Goal: Communication & Community: Answer question/provide support

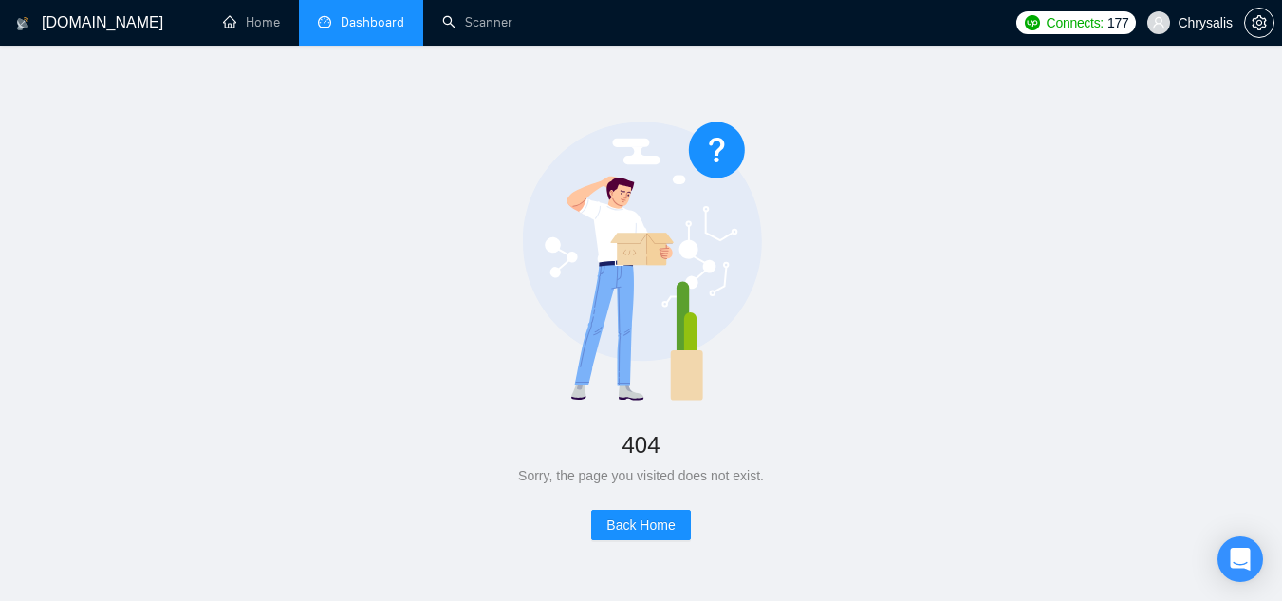
click at [379, 24] on link "Dashboard" at bounding box center [361, 22] width 86 height 16
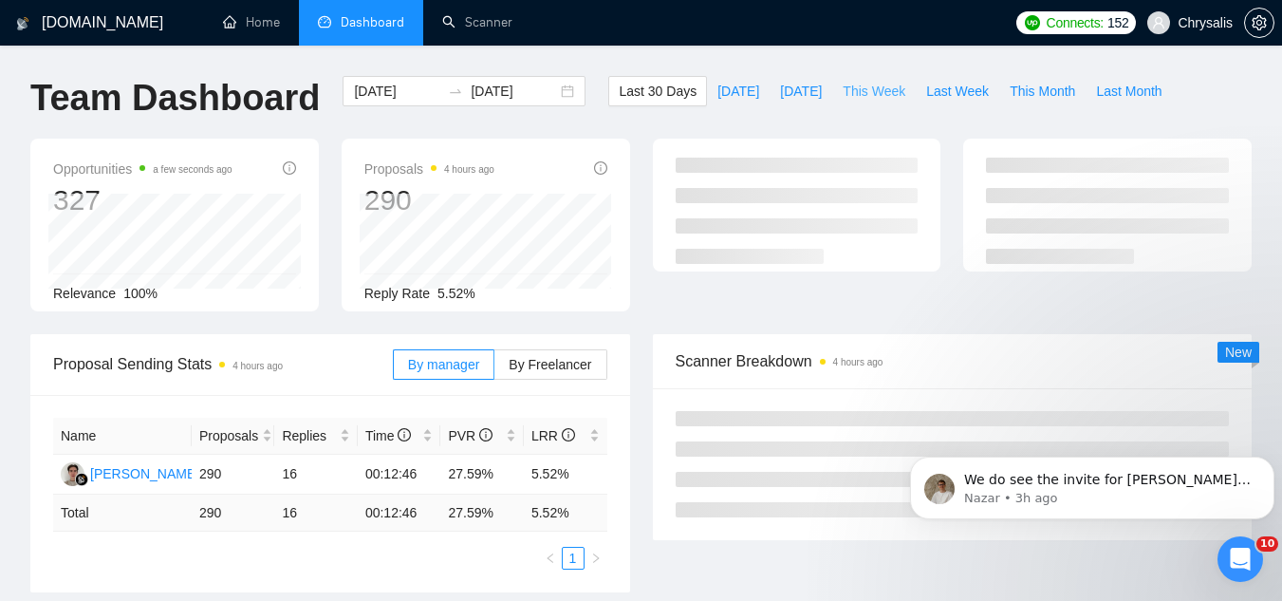
click at [853, 86] on span "This Week" at bounding box center [873, 91] width 63 height 21
type input "[DATE]"
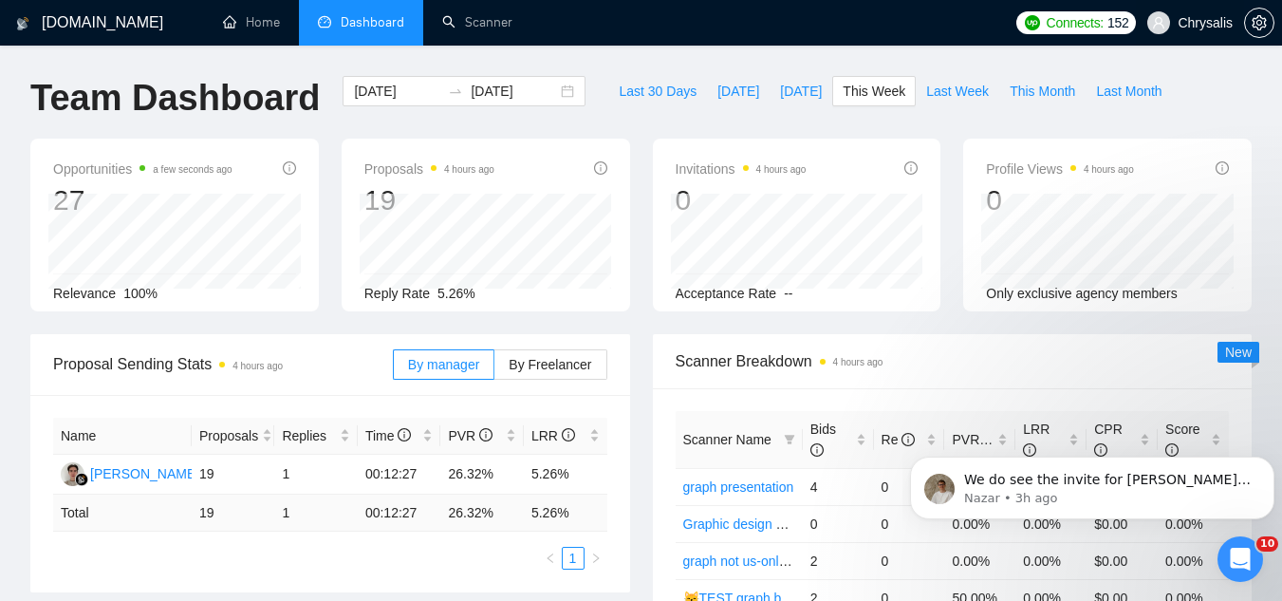
click at [1210, 23] on span "Chrysalis" at bounding box center [1204, 23] width 55 height 0
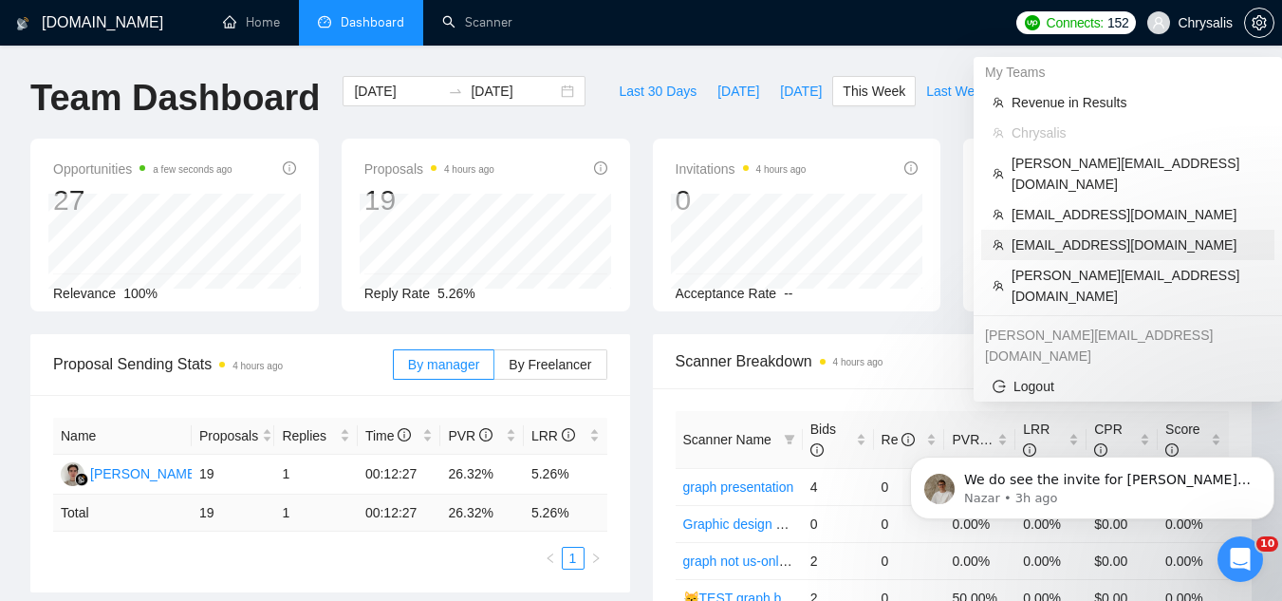
click at [1085, 234] on span "[EMAIL_ADDRESS][DOMAIN_NAME]" at bounding box center [1136, 244] width 251 height 21
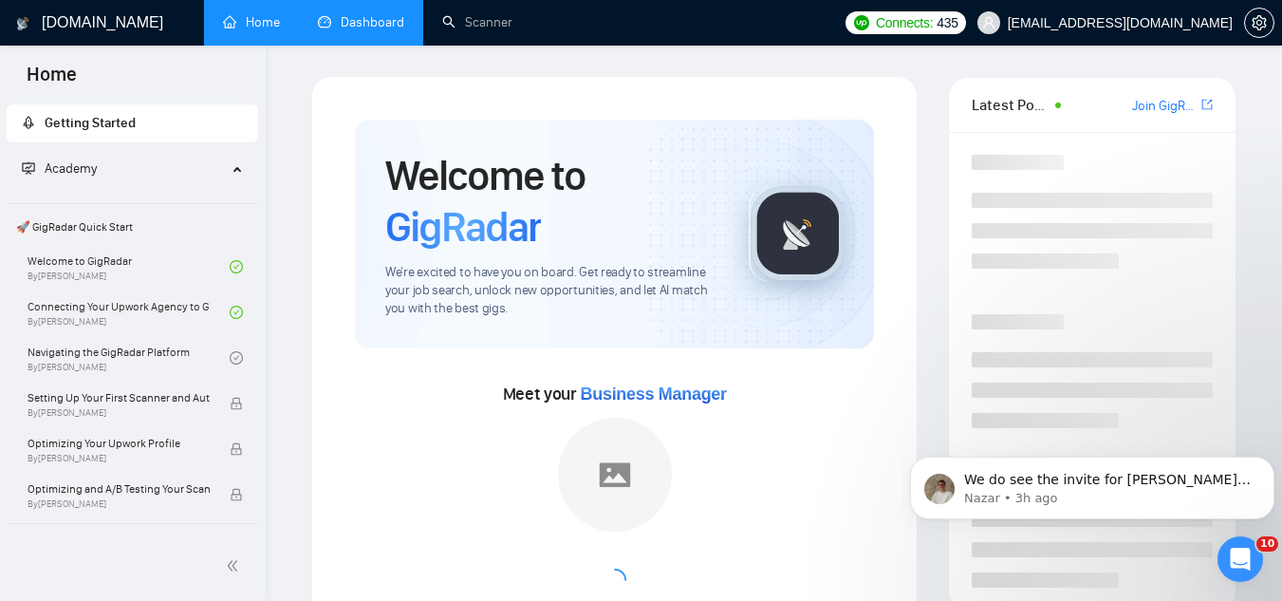
click at [358, 27] on link "Dashboard" at bounding box center [361, 22] width 86 height 16
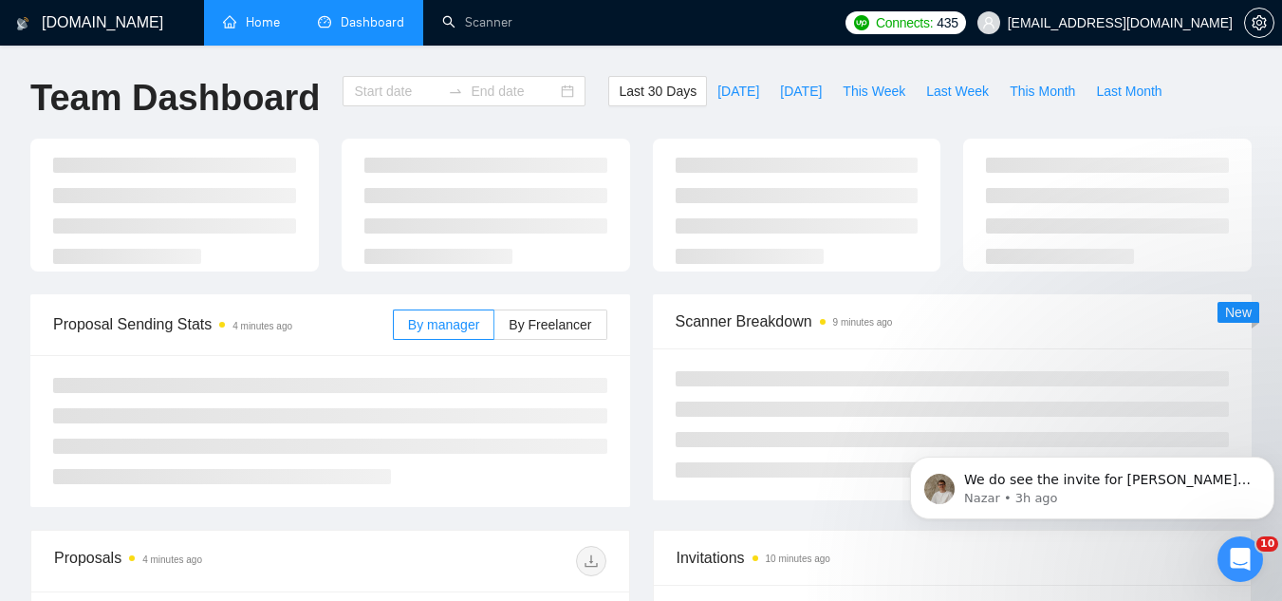
type input "[DATE]"
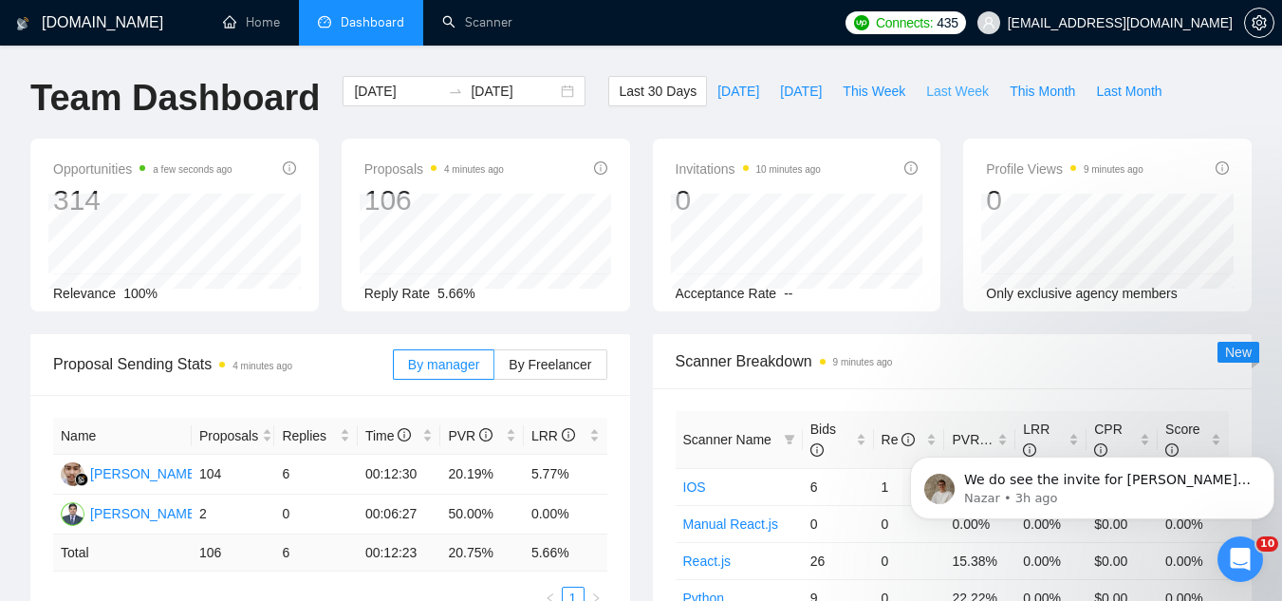
click at [947, 93] on span "Last Week" at bounding box center [957, 91] width 63 height 21
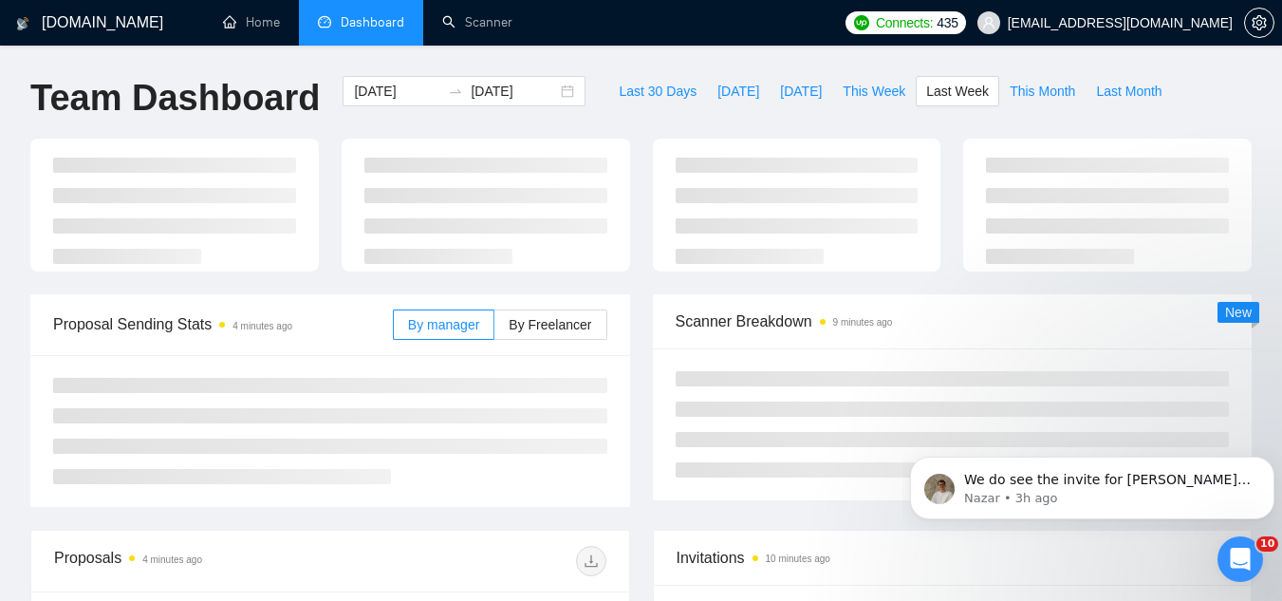
type input "[DATE]"
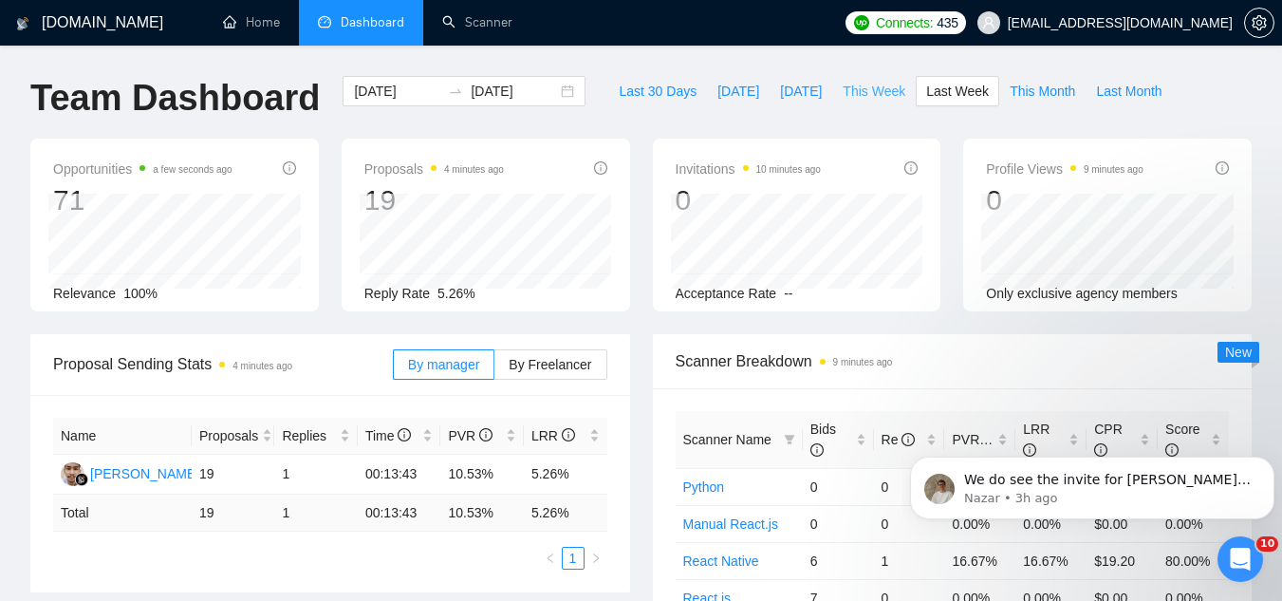
click at [842, 87] on span "This Week" at bounding box center [873, 91] width 63 height 21
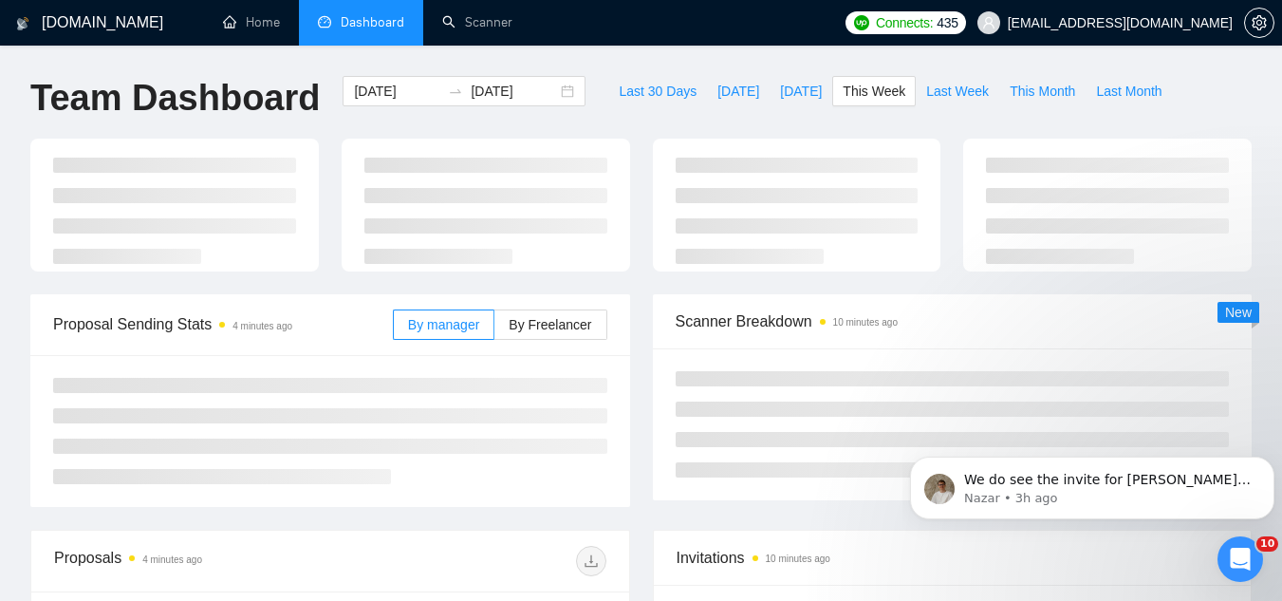
type input "[DATE]"
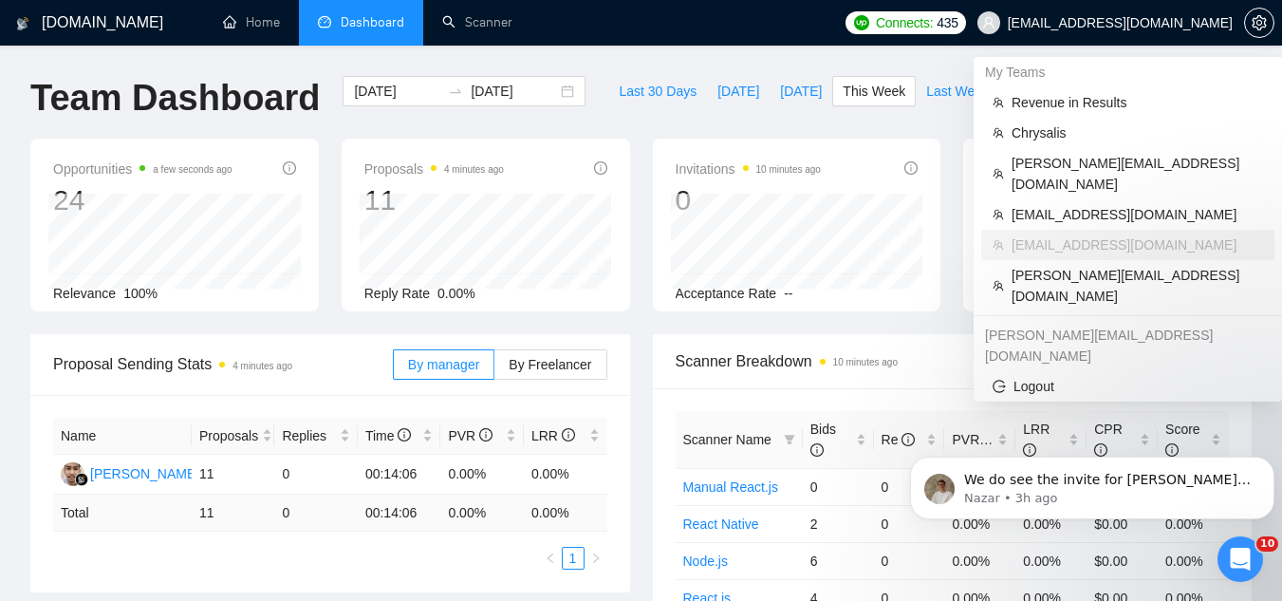
click at [1091, 33] on span "[EMAIL_ADDRESS][DOMAIN_NAME]" at bounding box center [1105, 22] width 278 height 61
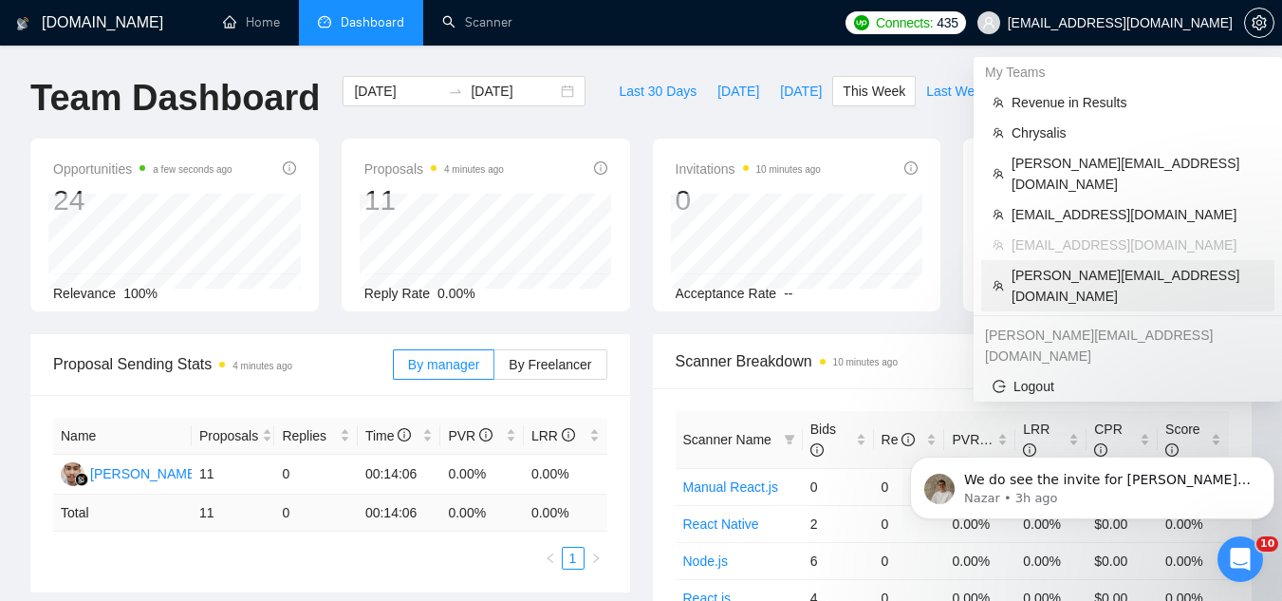
click at [1032, 265] on span "[PERSON_NAME][EMAIL_ADDRESS][DOMAIN_NAME]" at bounding box center [1136, 286] width 251 height 42
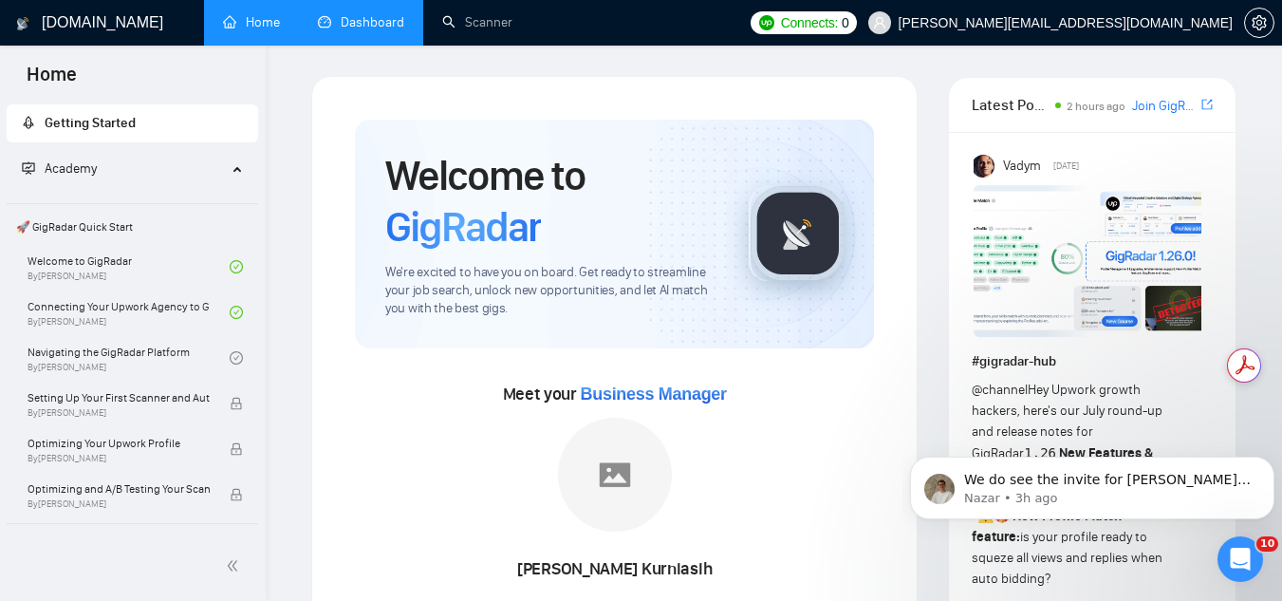
click at [363, 30] on link "Dashboard" at bounding box center [361, 22] width 86 height 16
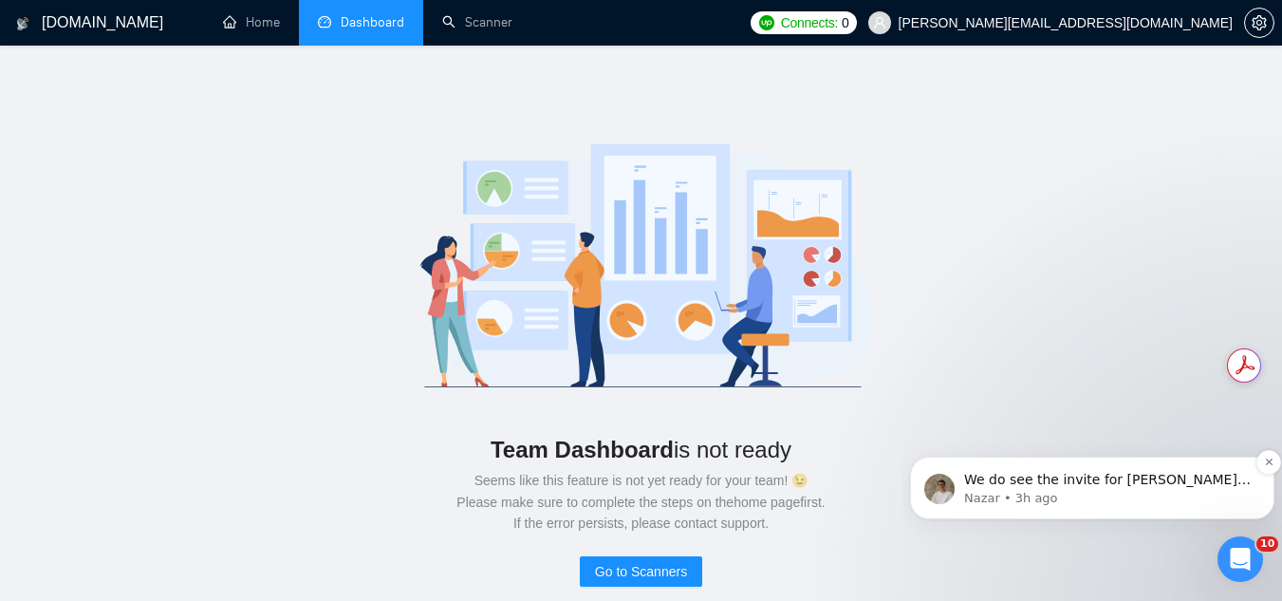
click at [1171, 503] on p "Nazar • 3h ago" at bounding box center [1107, 498] width 287 height 17
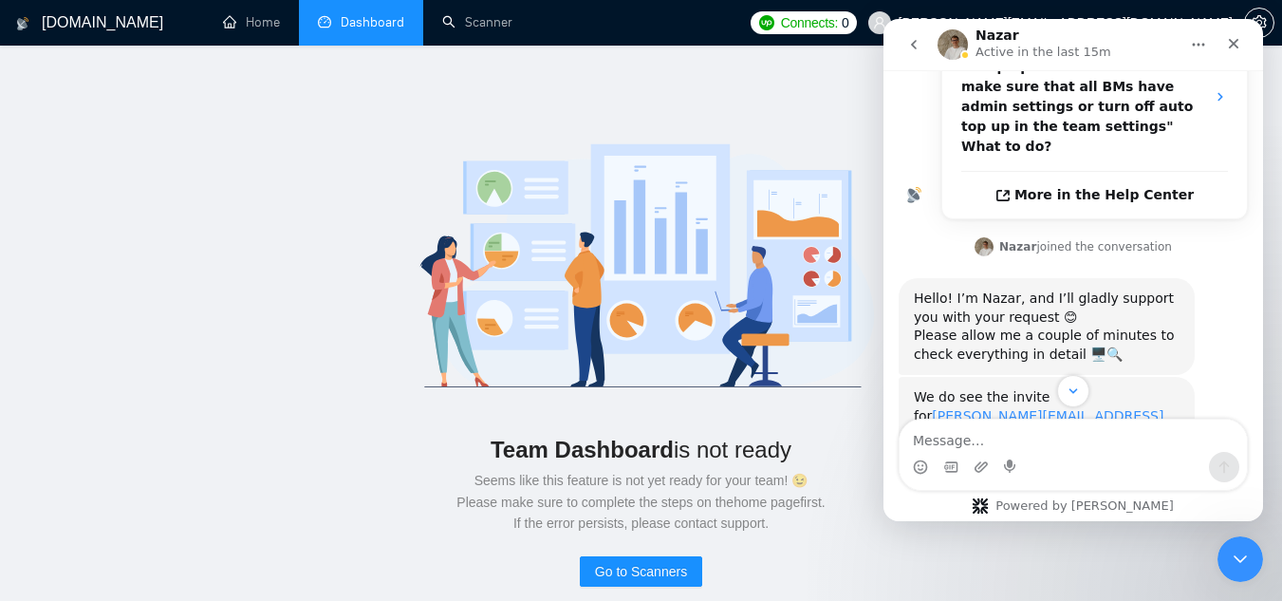
scroll to position [739, 0]
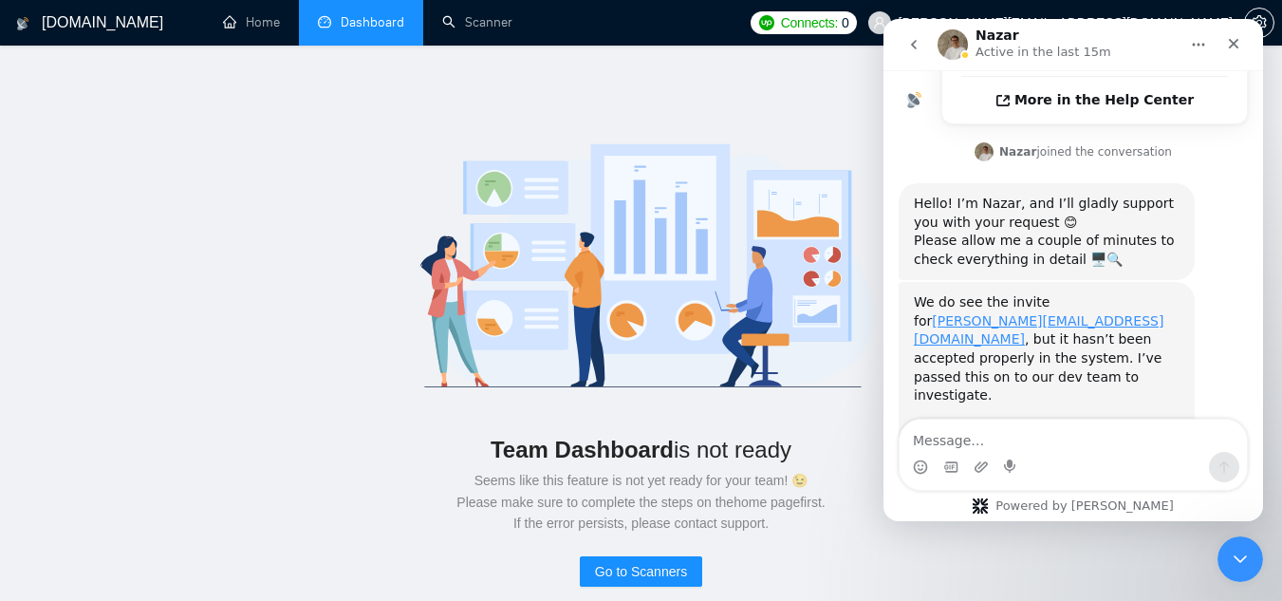
click at [1067, 447] on textarea "Message…" at bounding box center [1072, 435] width 347 height 32
type textarea "ok, thanks!"
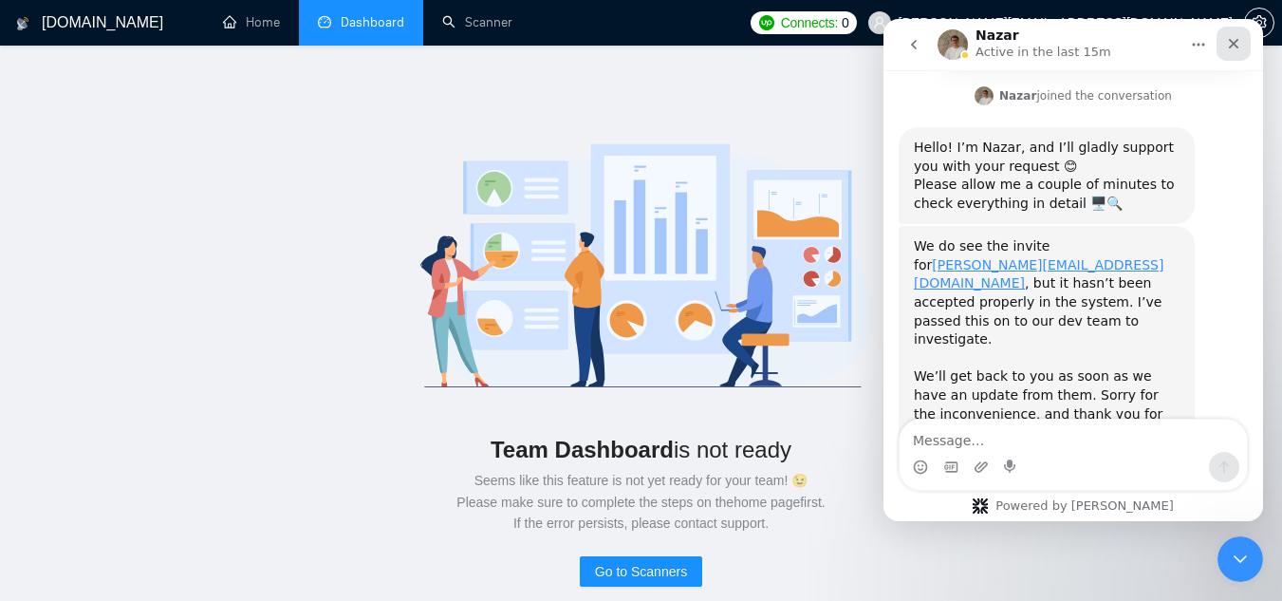
click at [1231, 43] on icon "Close" at bounding box center [1233, 43] width 15 height 15
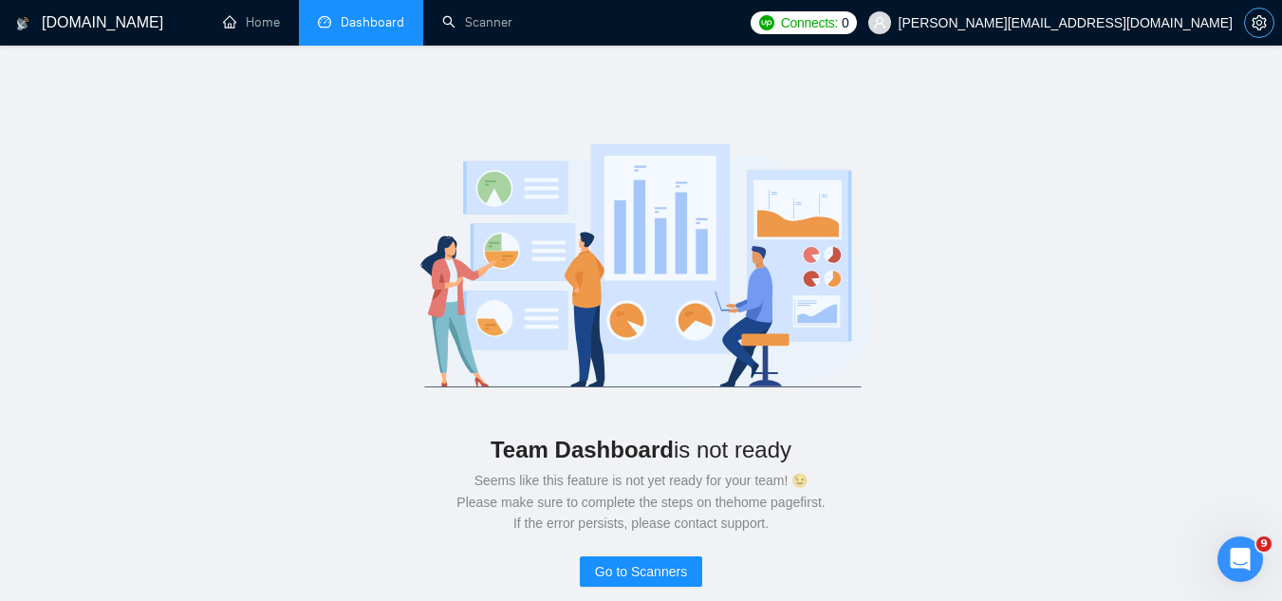
click at [1266, 31] on button "button" at bounding box center [1259, 23] width 30 height 30
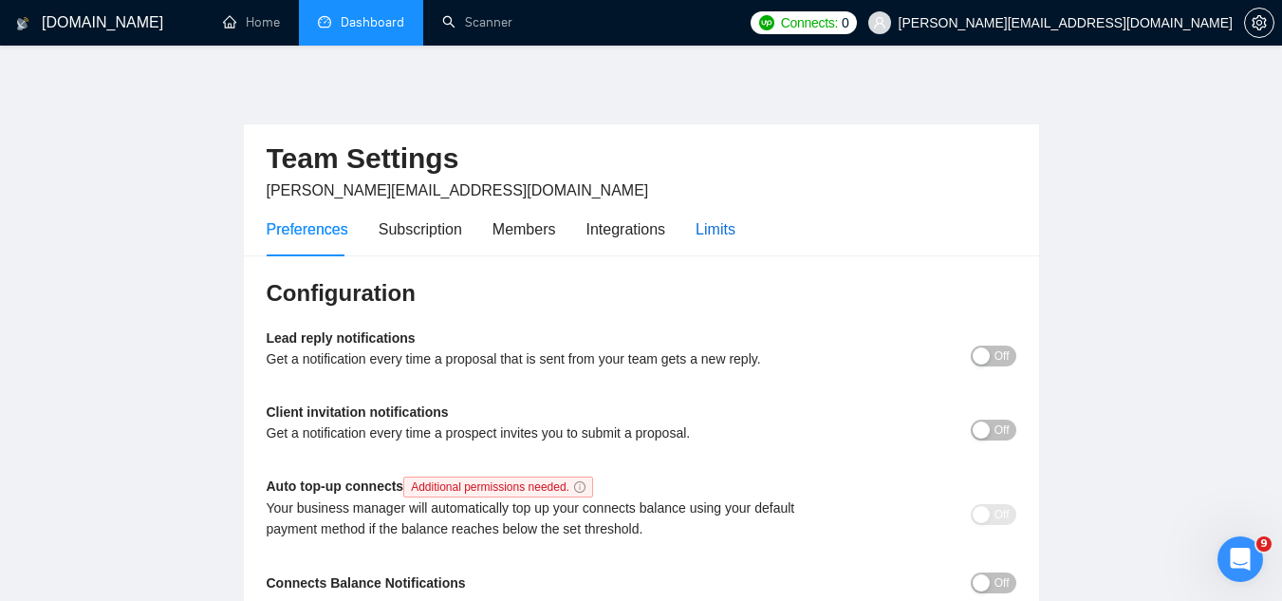
click at [710, 233] on div "Limits" at bounding box center [715, 229] width 40 height 24
